Goal: Task Accomplishment & Management: Use online tool/utility

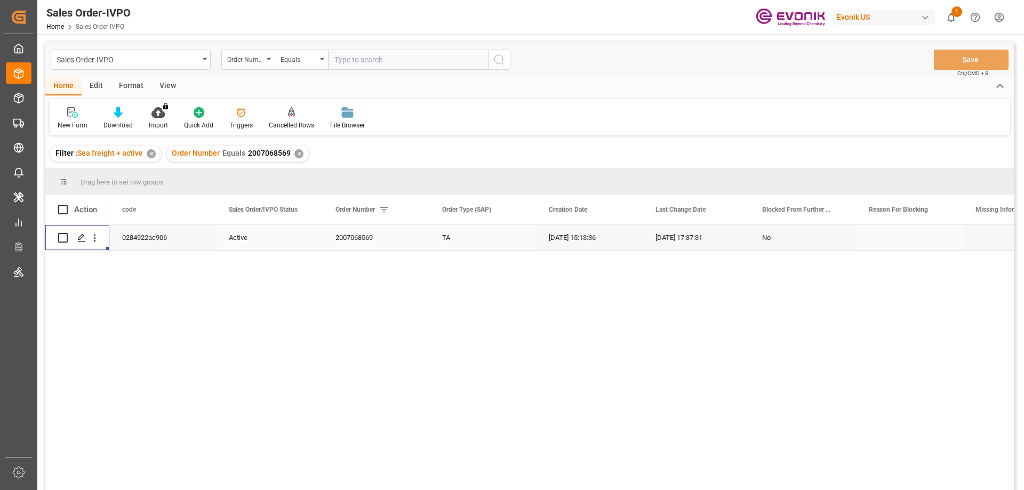
click at [370, 61] on input "text" at bounding box center [408, 60] width 160 height 20
paste input "0046461175"
type input "0046461175"
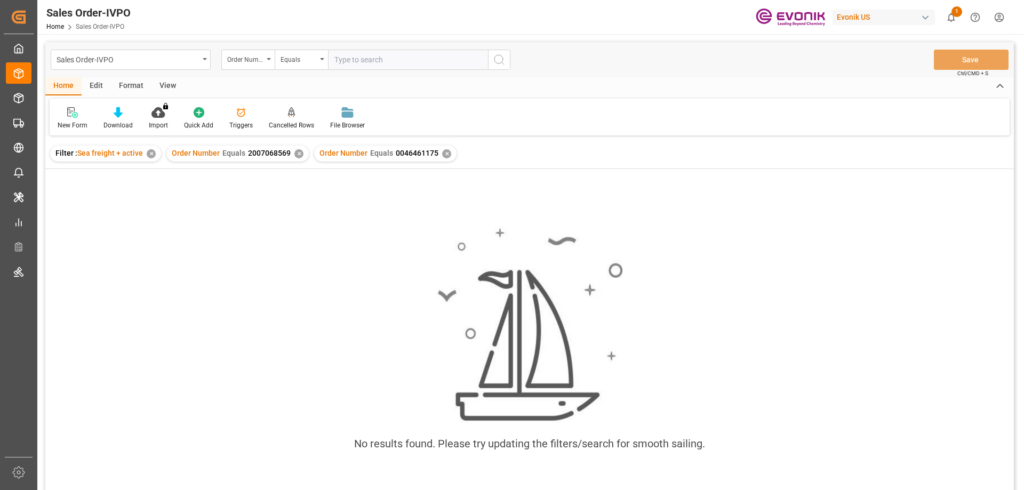
click at [297, 154] on div "✕" at bounding box center [298, 153] width 9 height 9
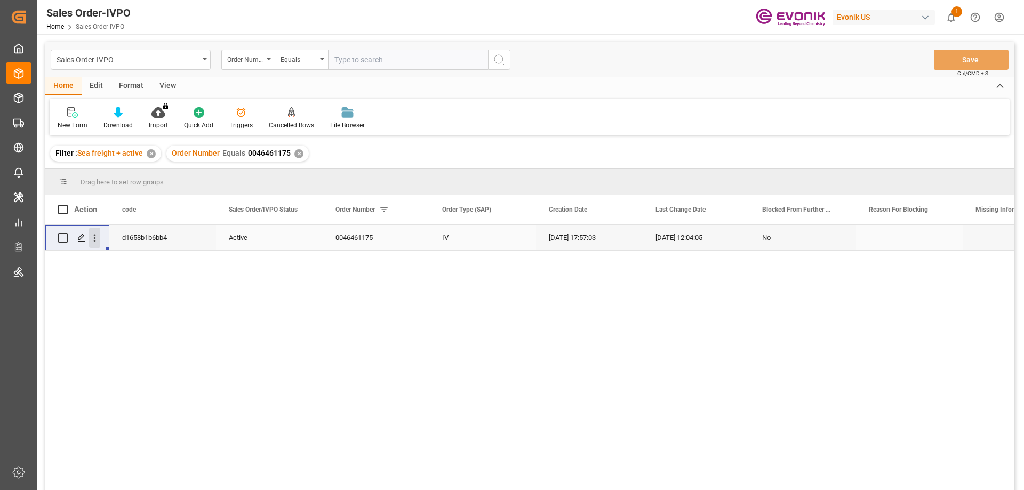
click at [96, 240] on icon "open menu" at bounding box center [94, 238] width 11 height 11
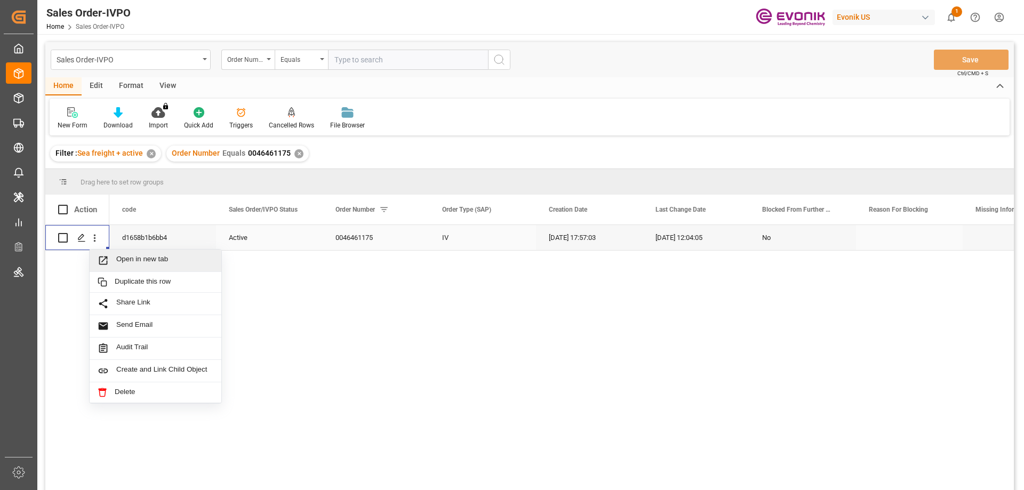
click at [122, 252] on div "Open in new tab" at bounding box center [156, 261] width 132 height 22
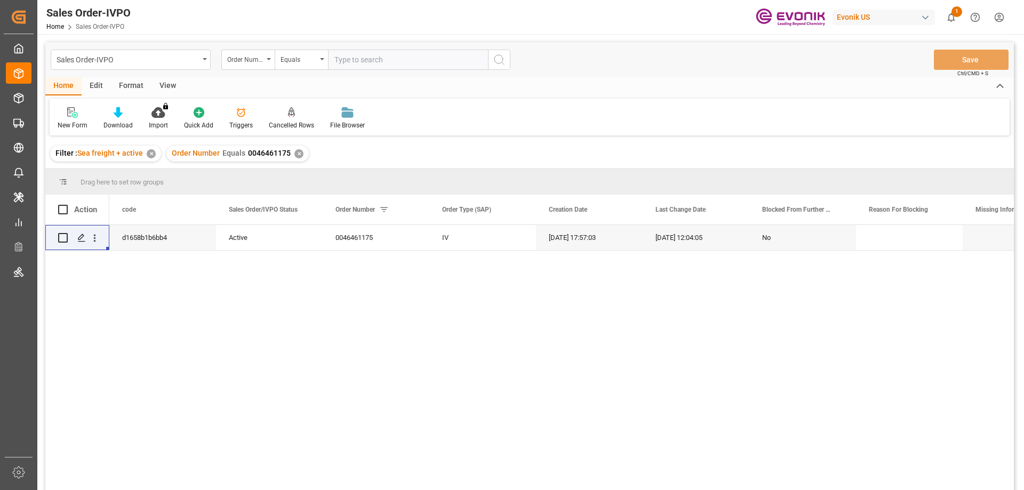
click at [428, 58] on input "text" at bounding box center [408, 60] width 160 height 20
paste input "- 2007020081"
click at [336, 60] on input "- 2007020081" at bounding box center [408, 60] width 160 height 20
type input "2007020081"
click at [382, 65] on input "2007020081" at bounding box center [408, 60] width 160 height 20
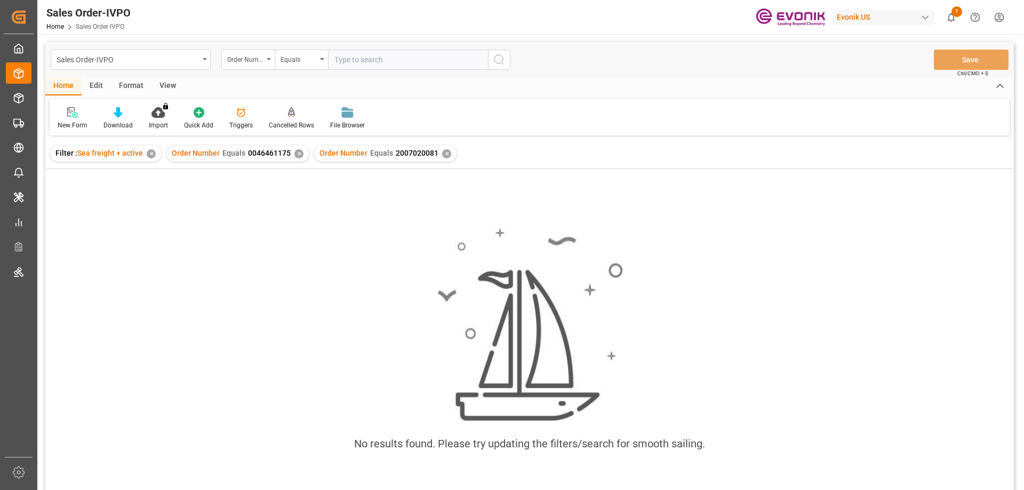
click at [298, 152] on div "✕" at bounding box center [298, 153] width 9 height 9
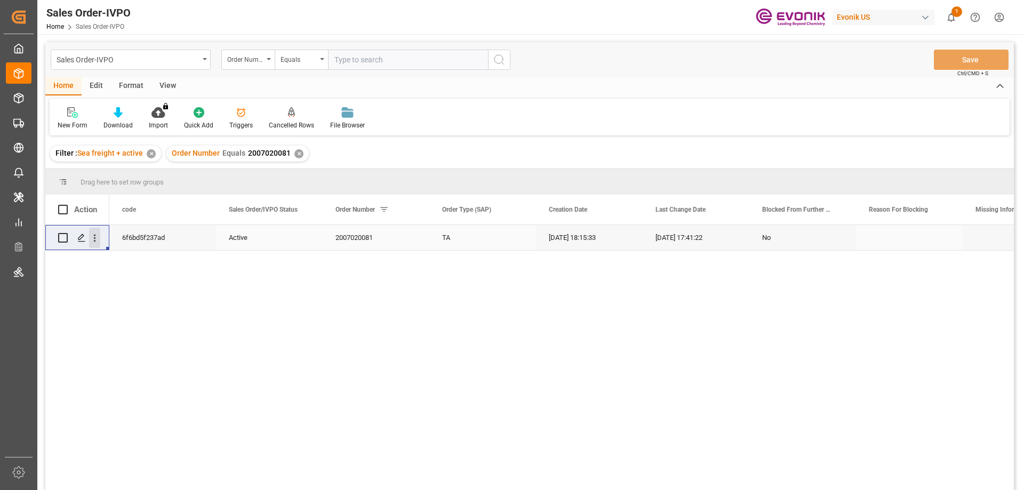
click at [96, 234] on icon "open menu" at bounding box center [94, 238] width 11 height 11
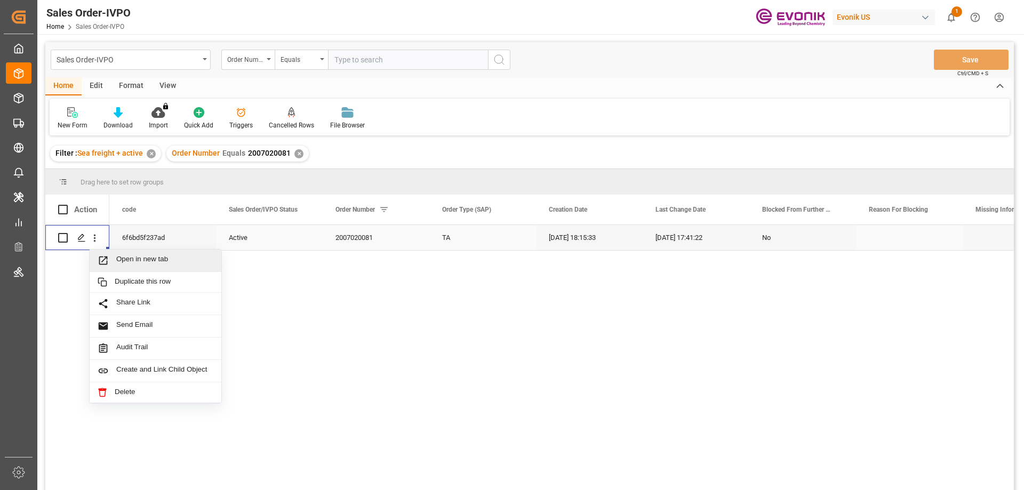
click at [137, 260] on span "Open in new tab" at bounding box center [164, 260] width 97 height 11
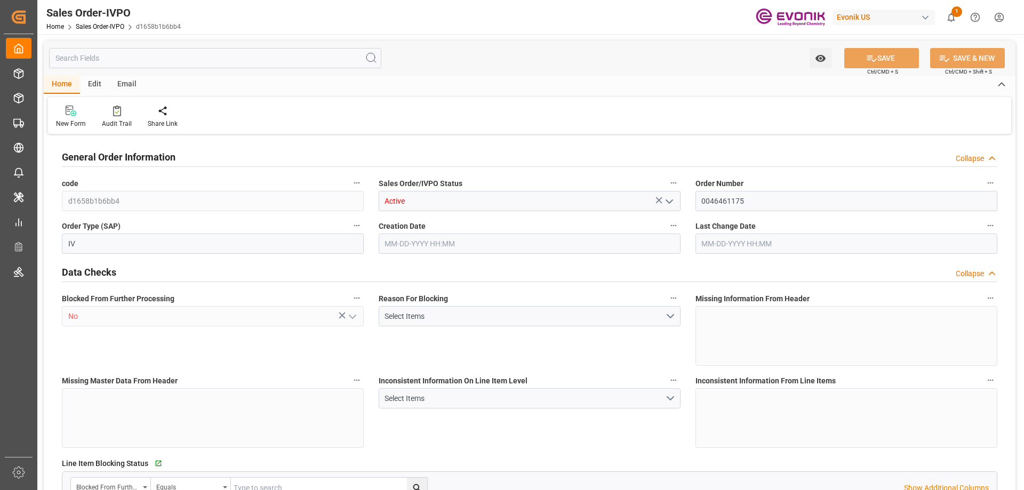
type input "KRPUS"
type input "0"
type input "1"
type input "2280.24"
type input "07-25-2025 17:57"
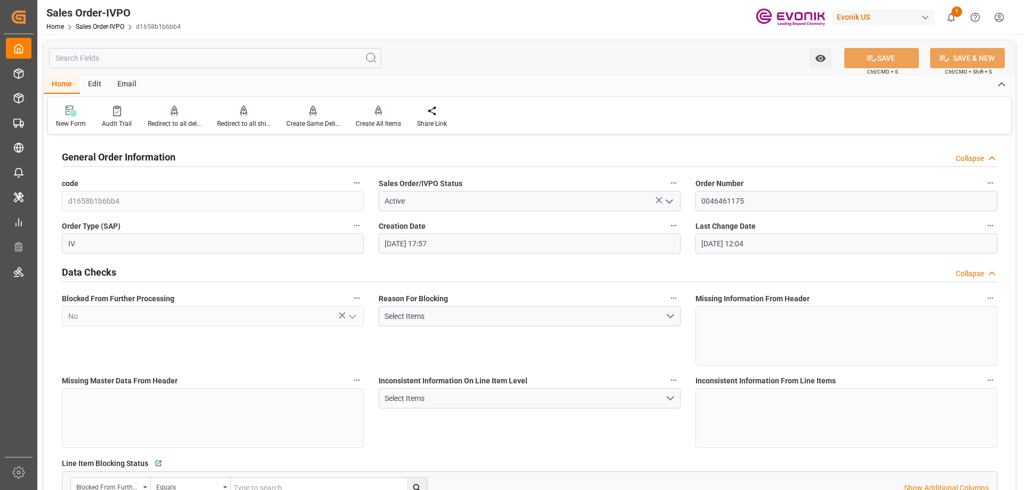
type input "08-04-2025 12:04"
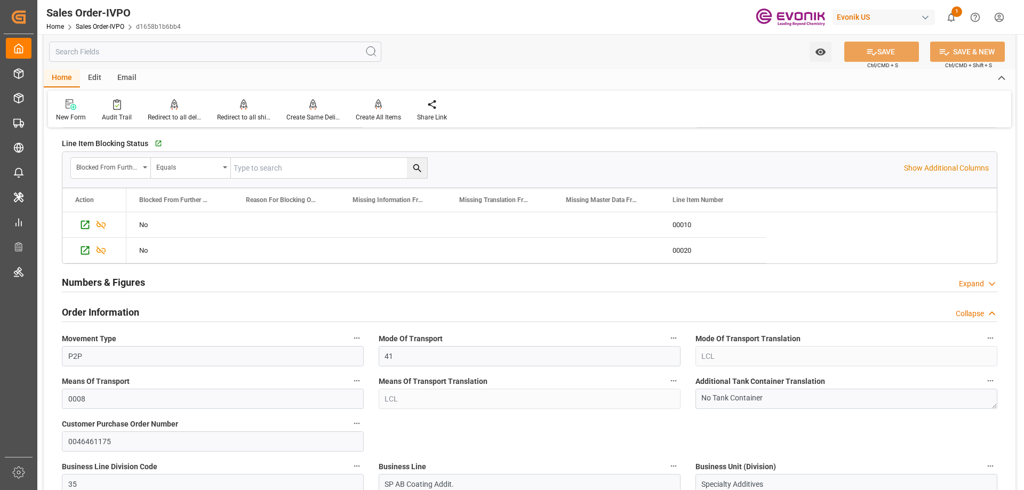
scroll to position [587, 0]
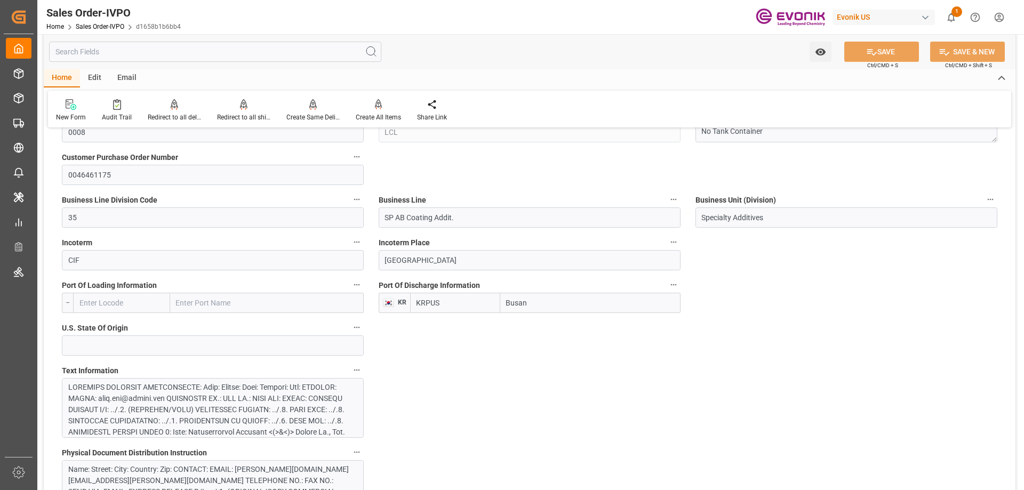
click at [176, 385] on div at bounding box center [208, 477] width 281 height 190
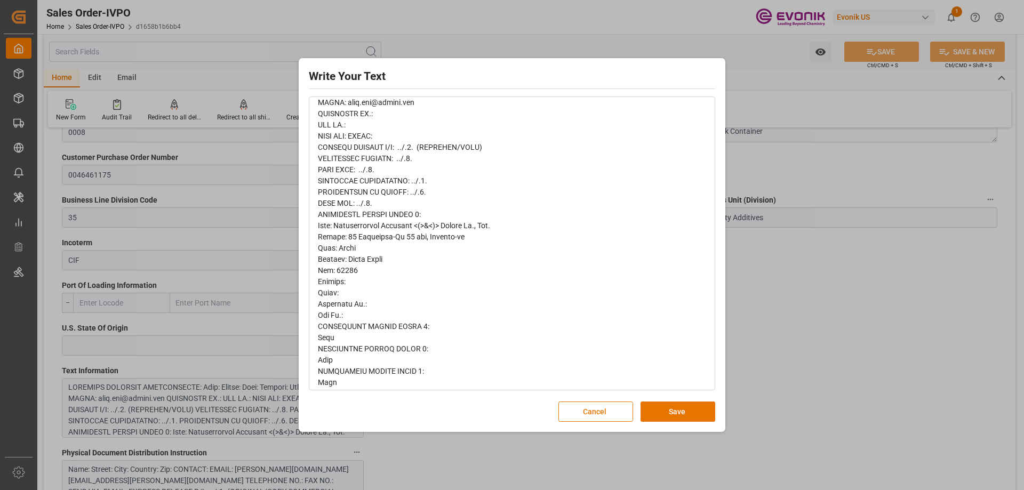
scroll to position [0, 0]
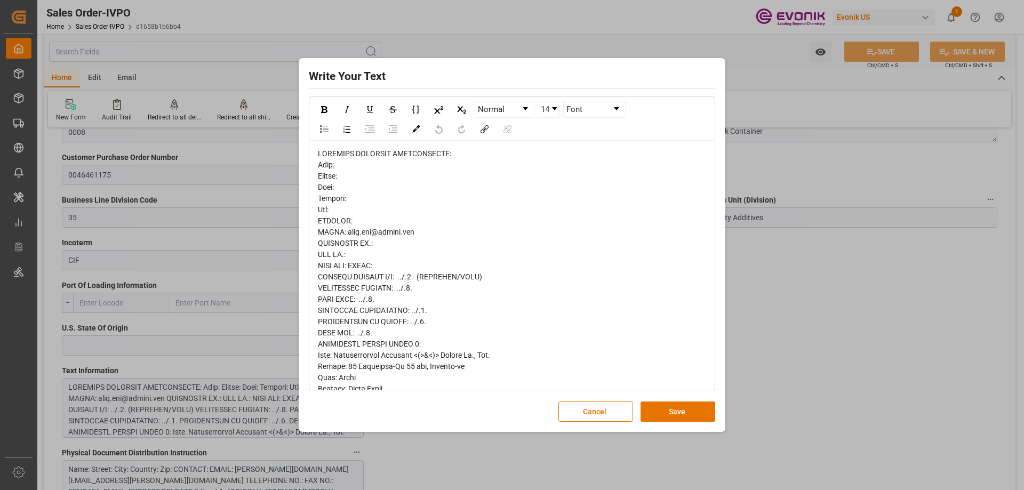
click at [355, 468] on div "Write Your Text Normal 14 Font Cancel Save" at bounding box center [512, 245] width 1024 height 490
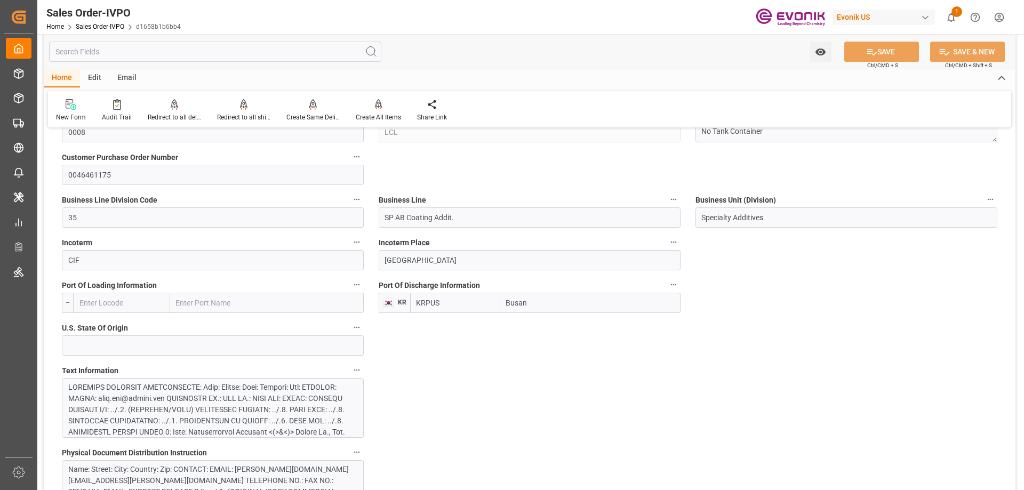
scroll to position [854, 0]
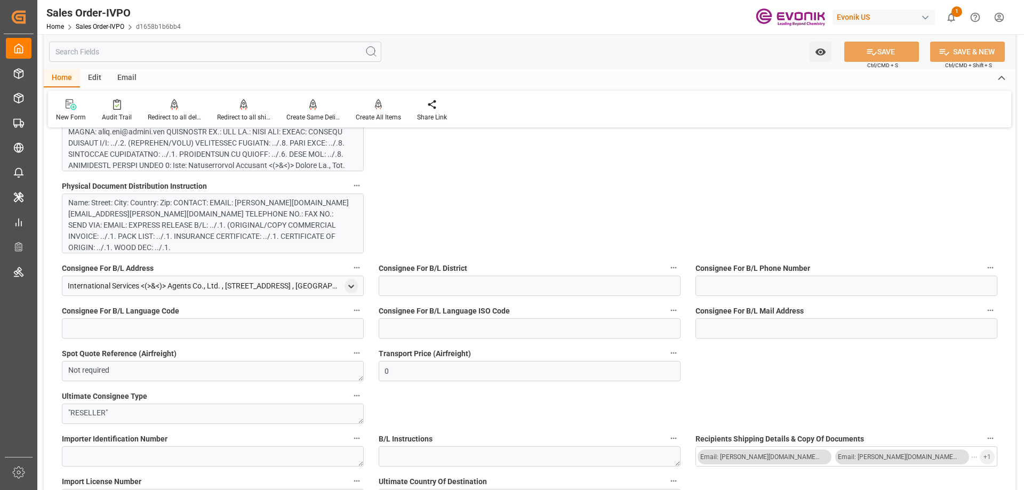
click at [176, 235] on div "Name: Street: City: Country: Zip: CONTACT: EMAIL: emma.kim@evonik.com TELEPHONE…" at bounding box center [208, 225] width 281 height 56
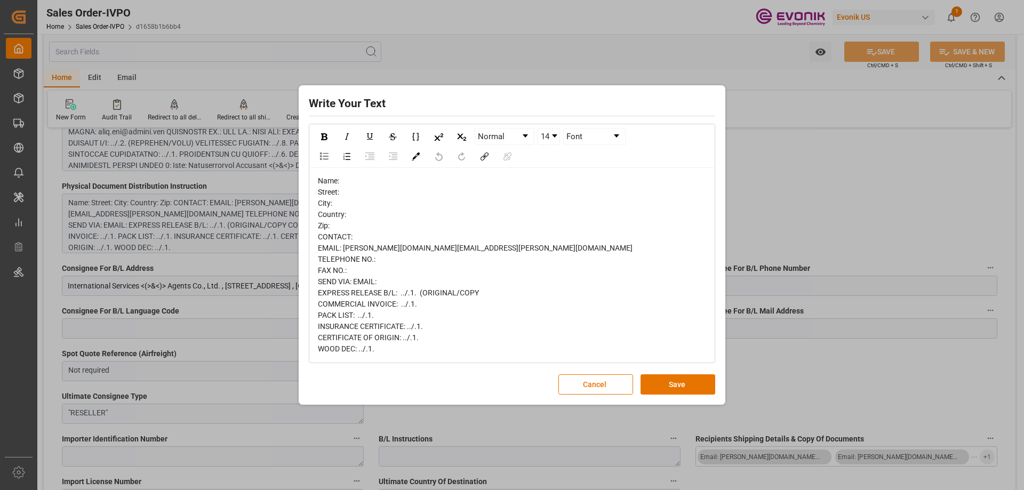
click at [795, 200] on div "Write Your Text Normal 14 Font Name: Street: City: Country: Zip: CONTACT: EMAIL…" at bounding box center [512, 245] width 1024 height 490
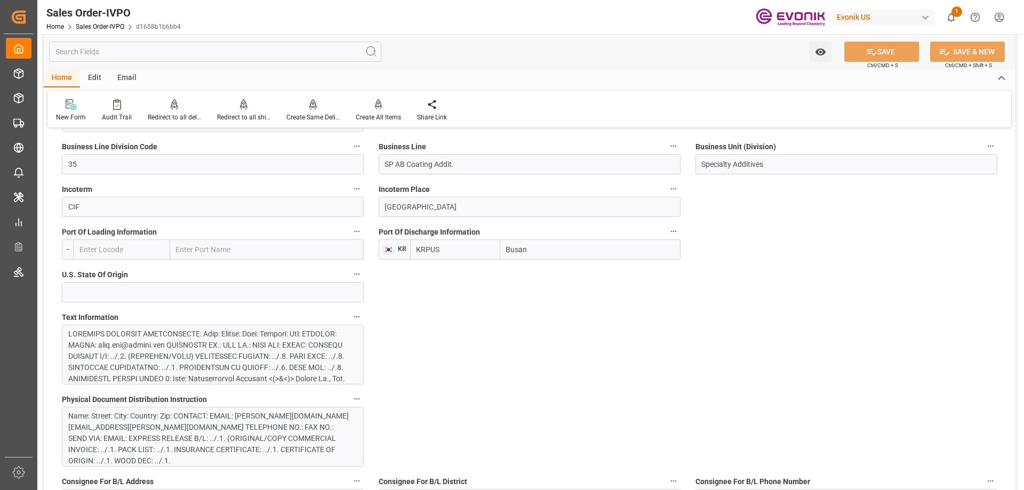
scroll to position [587, 0]
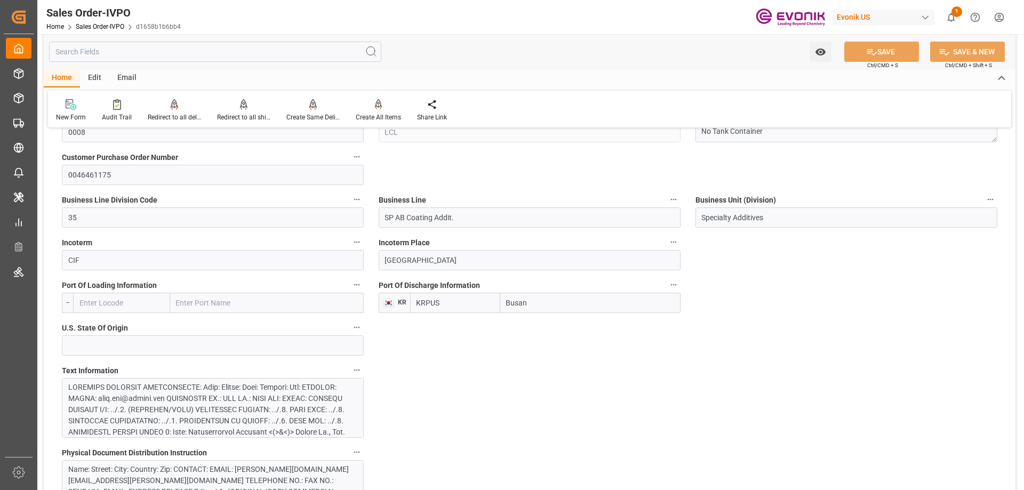
click at [162, 399] on div at bounding box center [208, 477] width 281 height 190
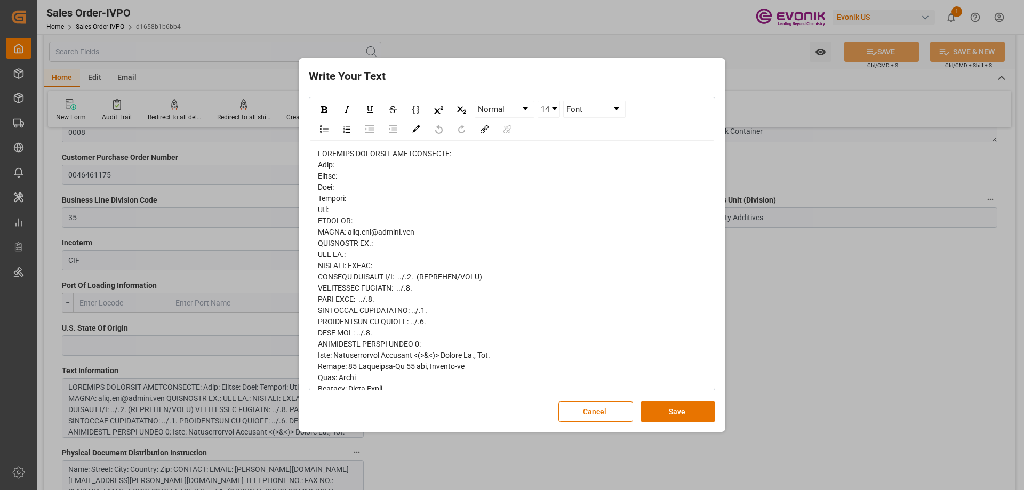
scroll to position [107, 0]
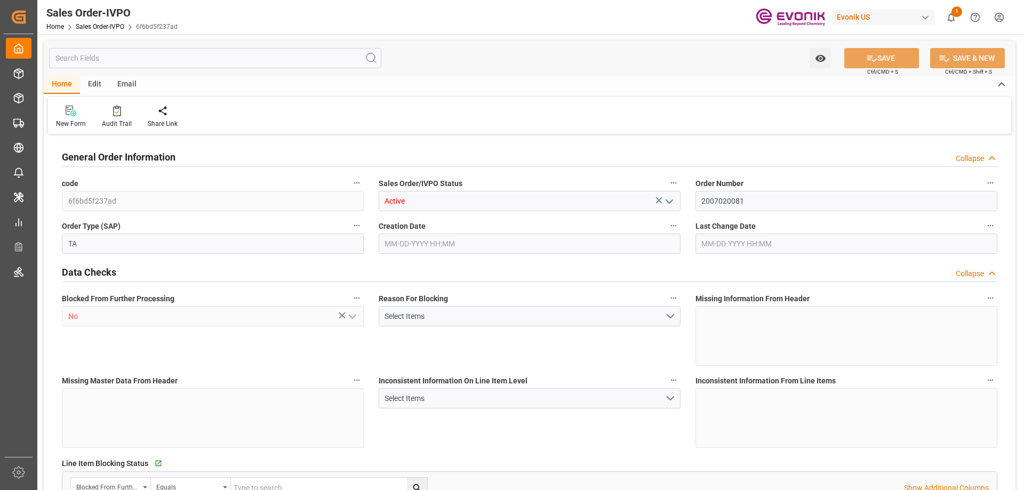
type input "COCTG"
type input "0"
type input "1"
type input "682.4"
type input "[DATE] 18:15"
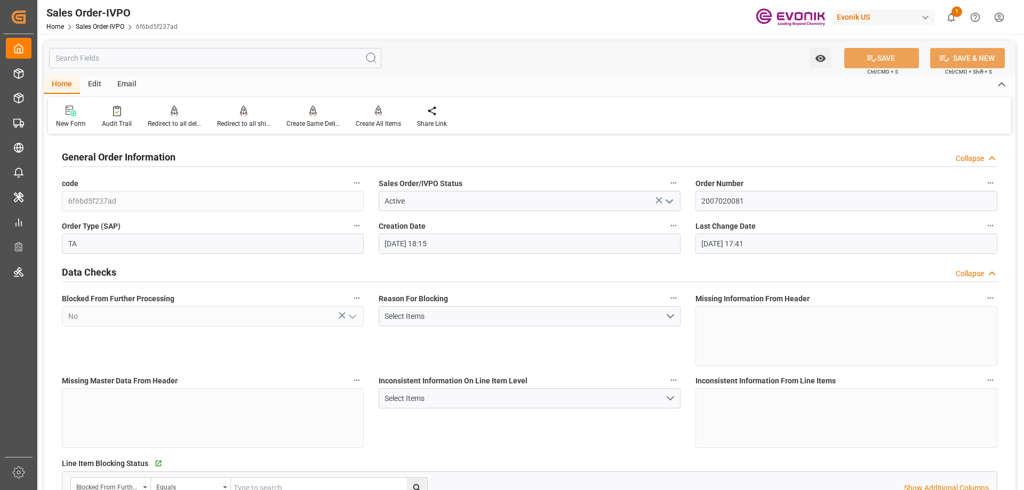
type input "[DATE] 17:41"
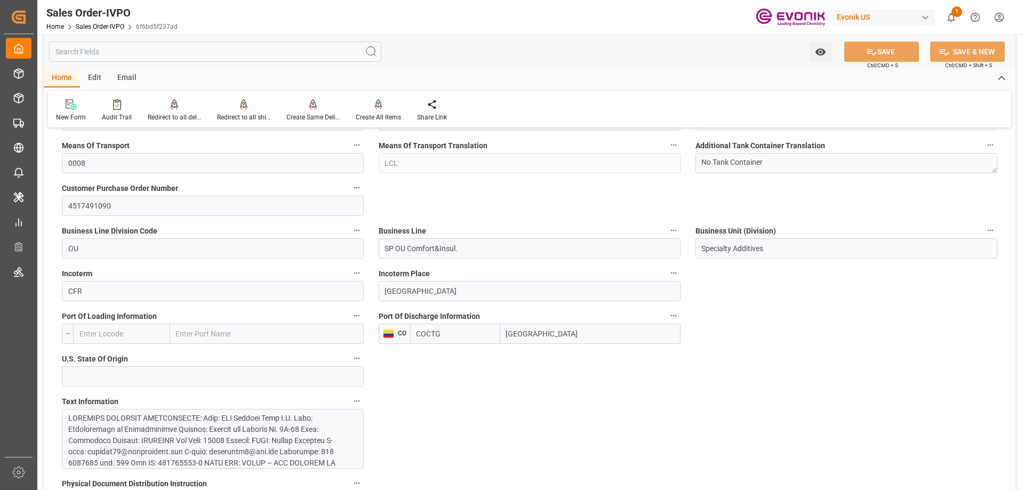
scroll to position [694, 0]
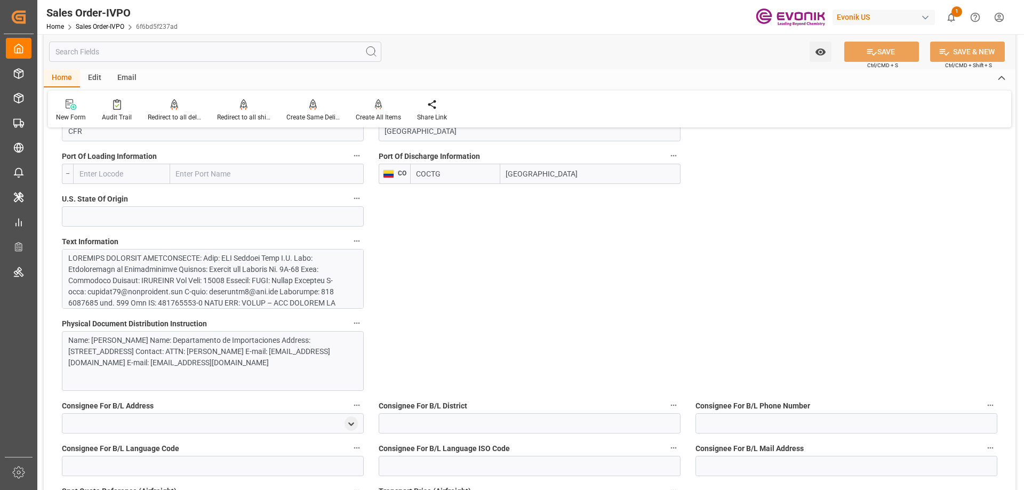
click at [207, 311] on div "Text Information" at bounding box center [212, 271] width 317 height 82
click at [206, 296] on div at bounding box center [208, 415] width 281 height 325
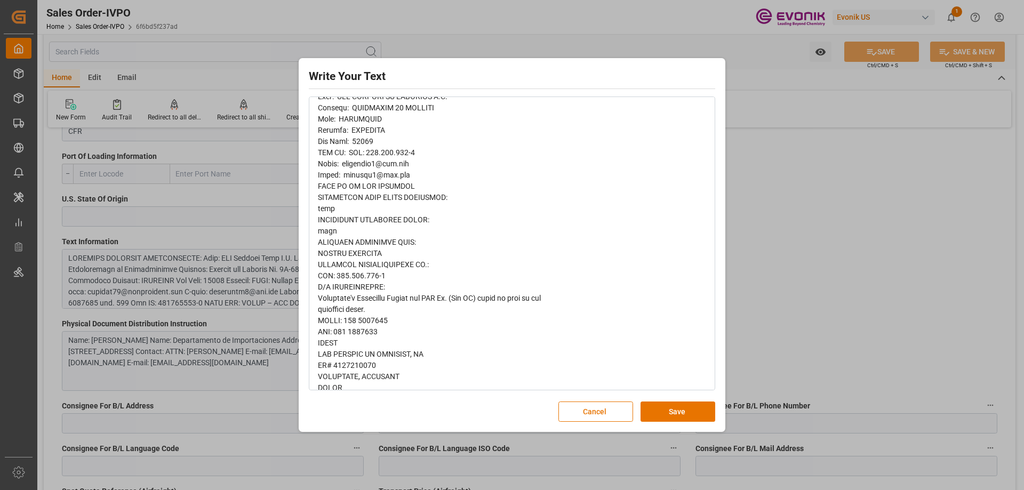
scroll to position [618, 0]
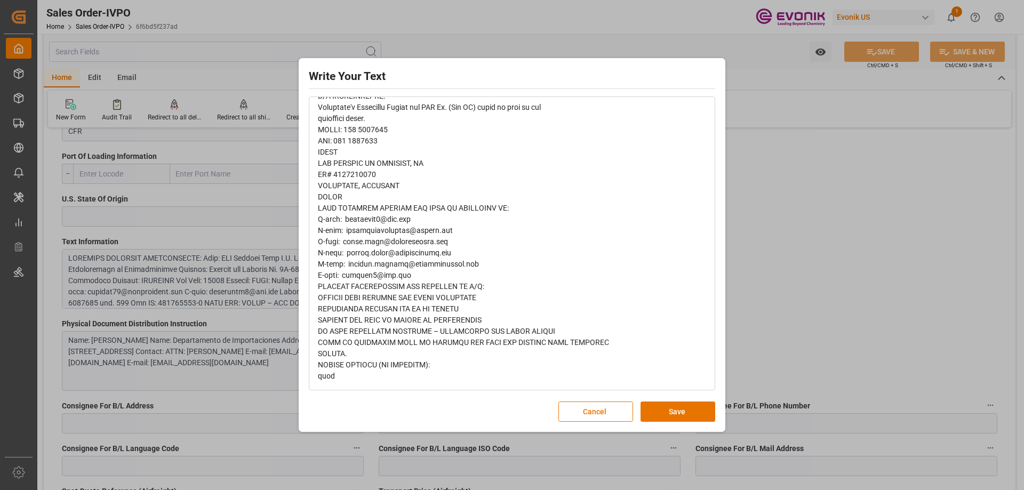
click at [854, 235] on div "Write Your Text Normal 14 Font Cancel Save" at bounding box center [512, 245] width 1024 height 490
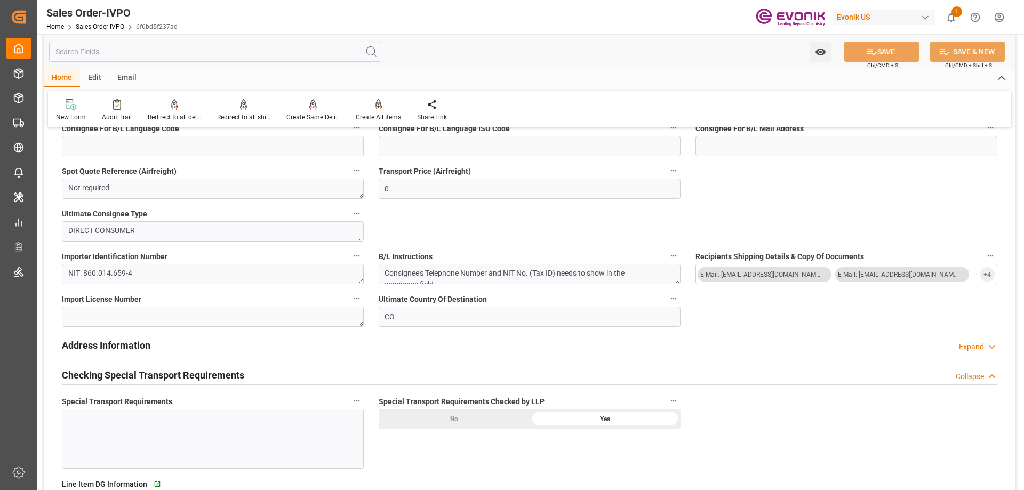
scroll to position [694, 0]
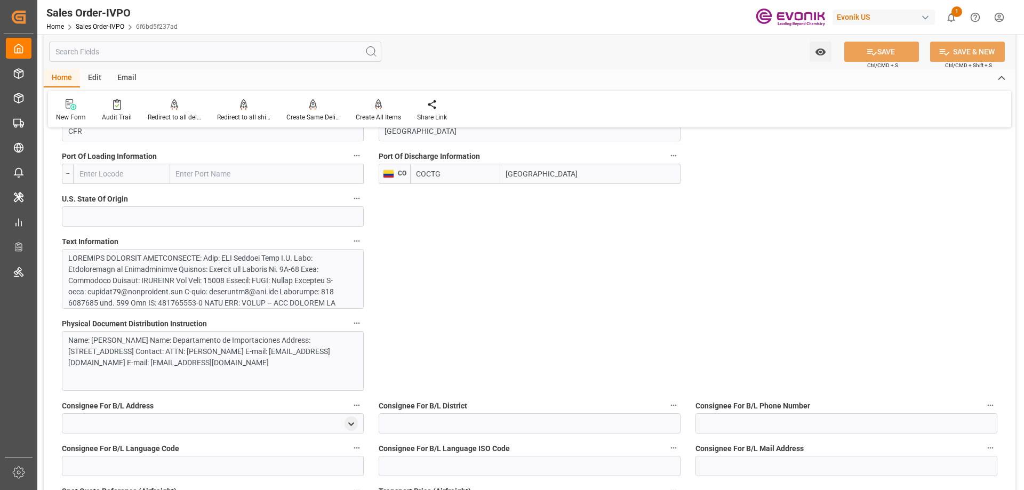
click at [275, 278] on div at bounding box center [208, 415] width 281 height 325
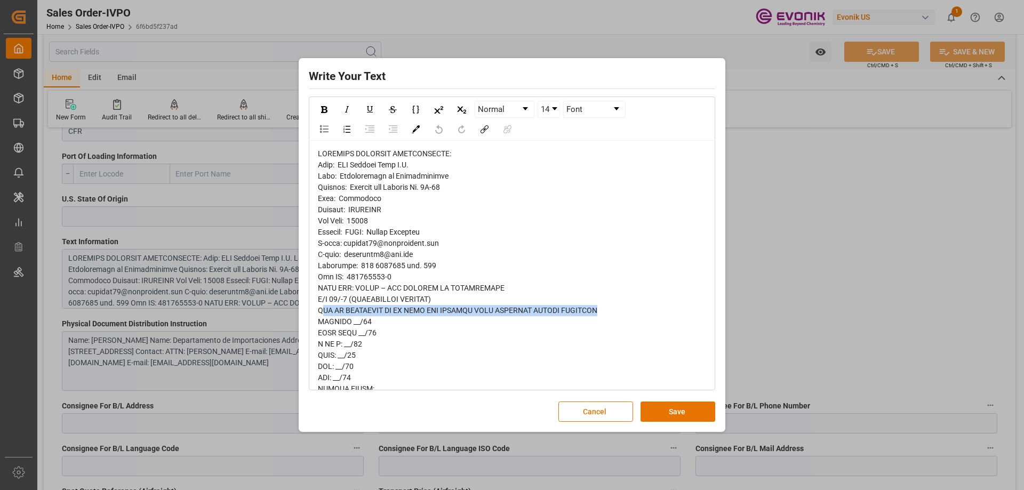
drag, startPoint x: 324, startPoint y: 311, endPoint x: 603, endPoint y: 309, distance: 278.5
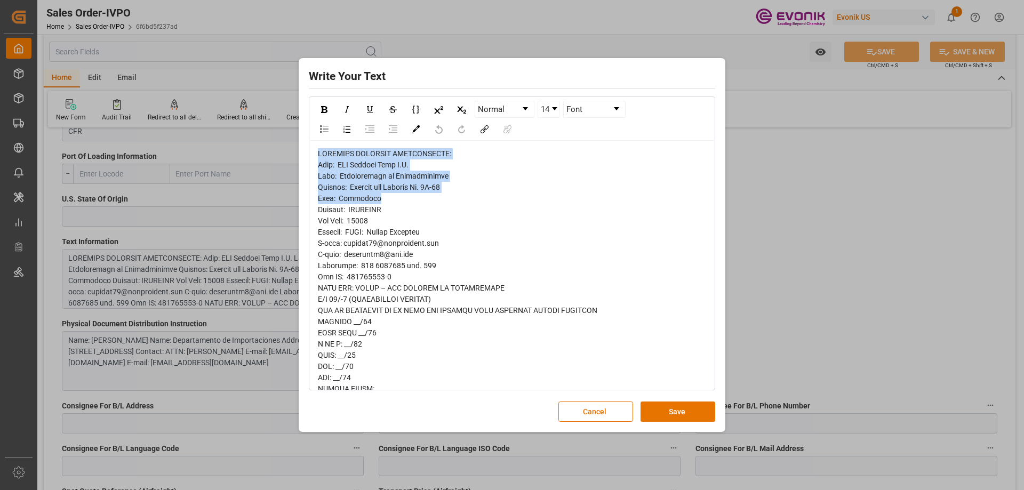
drag, startPoint x: 318, startPoint y: 152, endPoint x: 428, endPoint y: 197, distance: 118.9
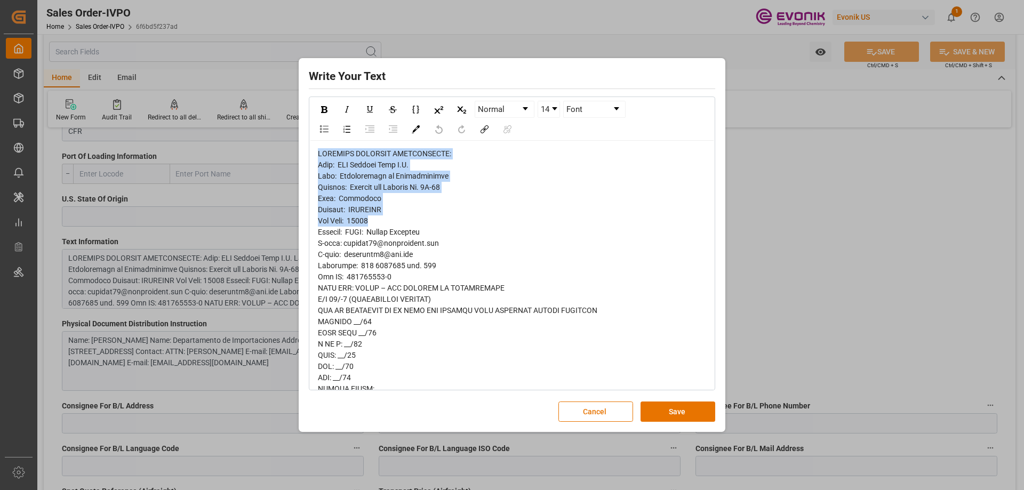
drag, startPoint x: 318, startPoint y: 149, endPoint x: 492, endPoint y: 226, distance: 190.8
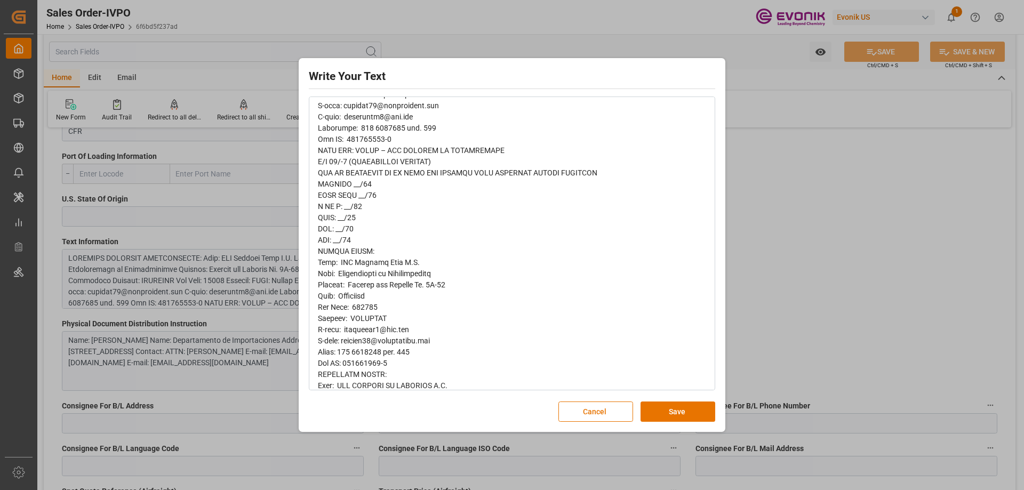
scroll to position [0, 0]
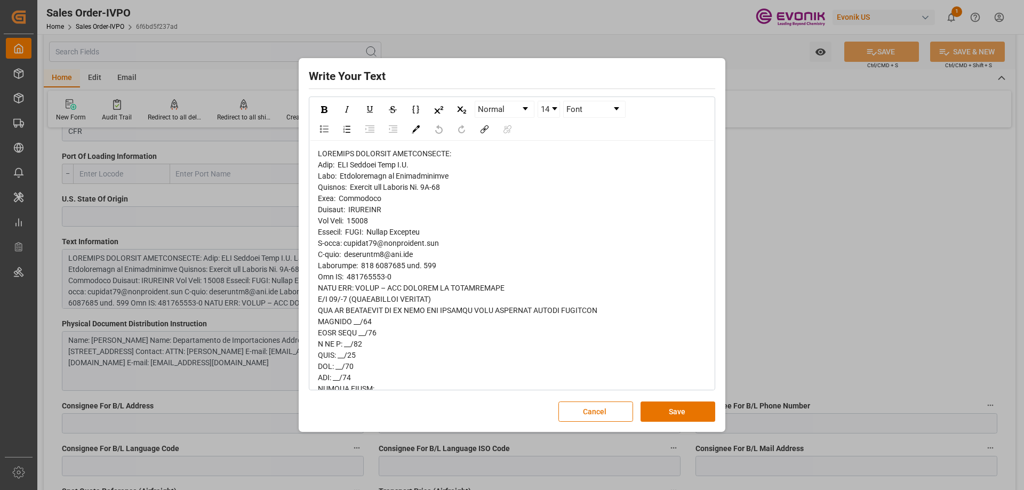
click at [737, 221] on div "Write Your Text Normal 14 Font Cancel Save" at bounding box center [512, 245] width 1024 height 490
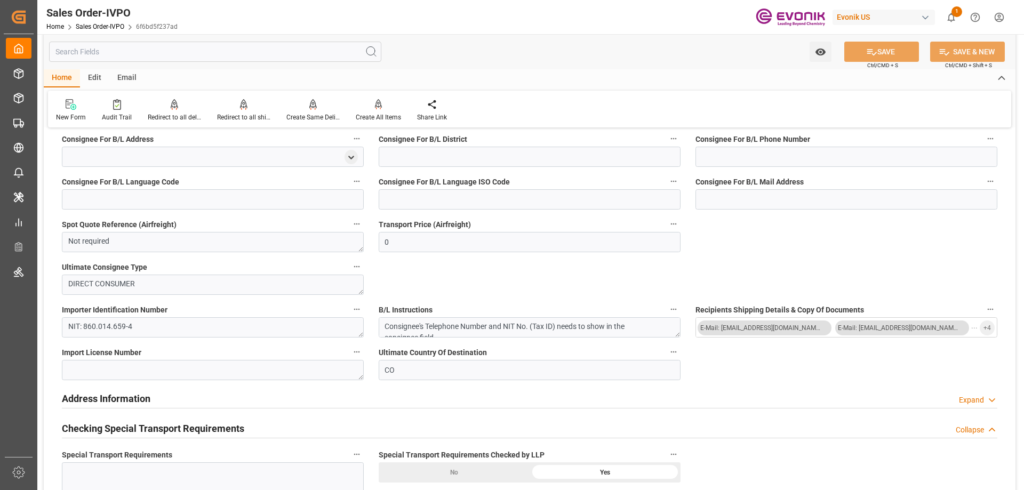
scroll to position [747, 0]
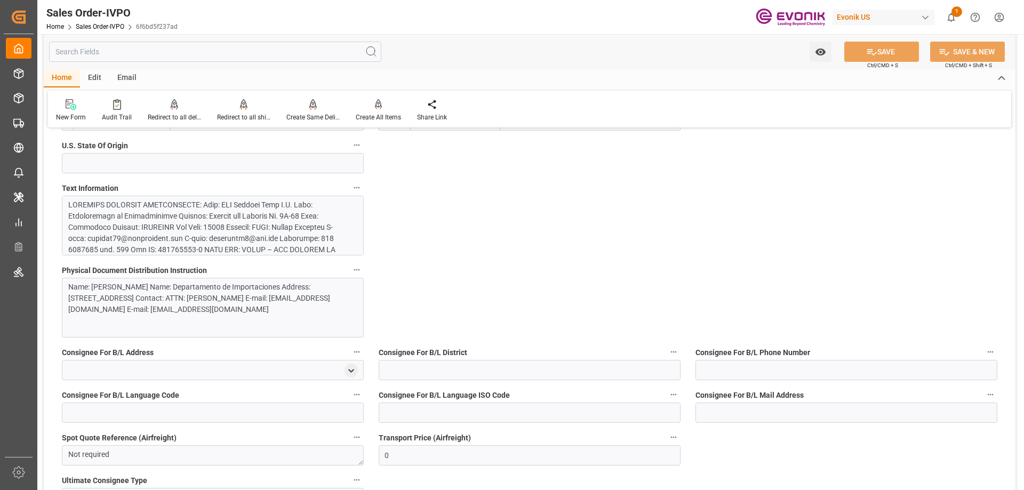
click at [229, 234] on div at bounding box center [208, 362] width 281 height 325
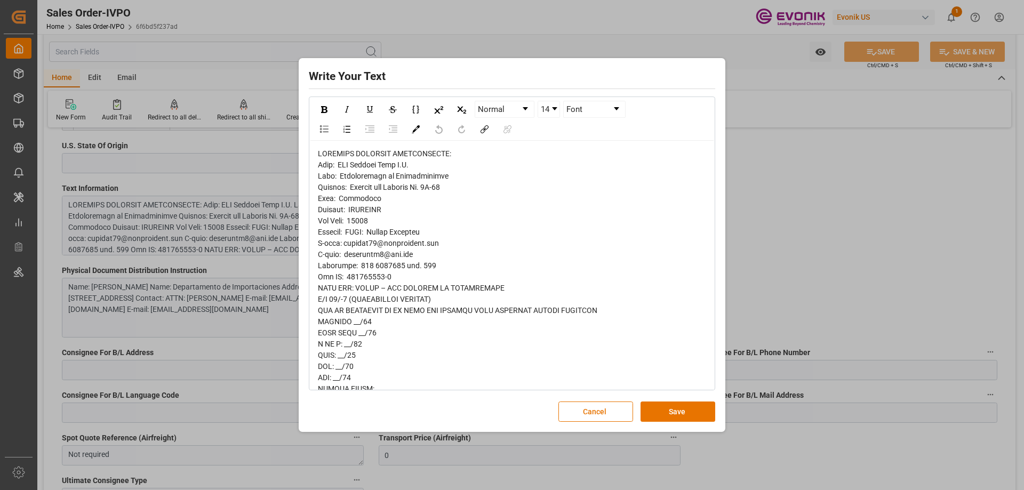
click at [821, 266] on div "Write Your Text Normal 14 Font Cancel Save" at bounding box center [512, 245] width 1024 height 490
